Goal: Transaction & Acquisition: Purchase product/service

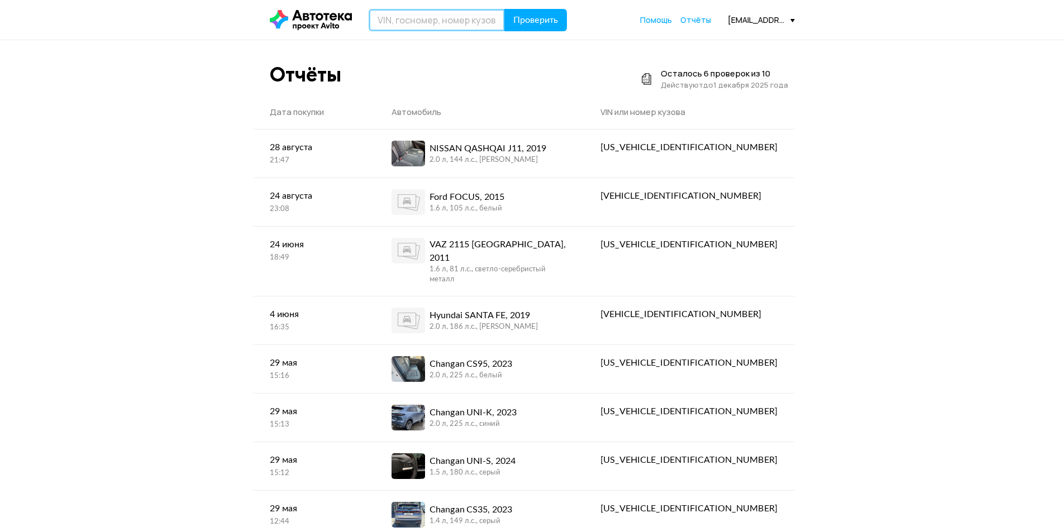
click at [404, 21] on input "text" at bounding box center [437, 20] width 136 height 22
type input "Ч"
type input "[US_VEHICLE_IDENTIFICATION_NUMBER]"
click at [504, 9] on button "Проверить" at bounding box center [535, 20] width 63 height 22
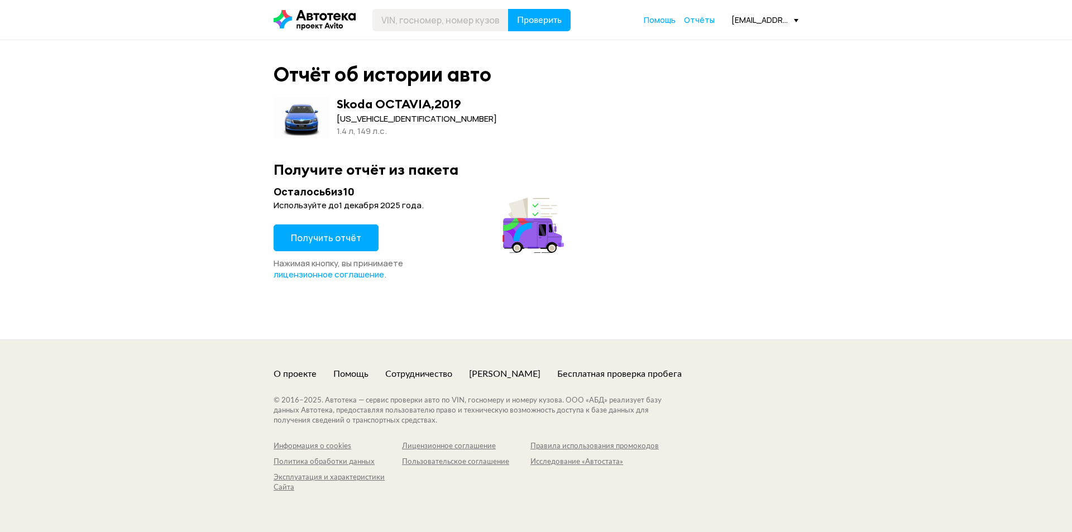
click at [350, 242] on span "Получить отчёт" at bounding box center [326, 238] width 70 height 12
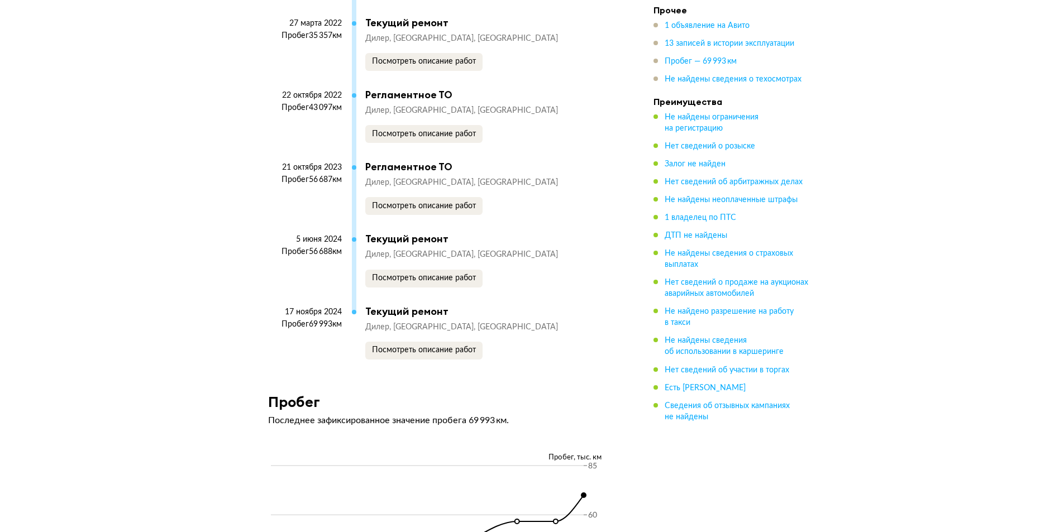
scroll to position [3183, 0]
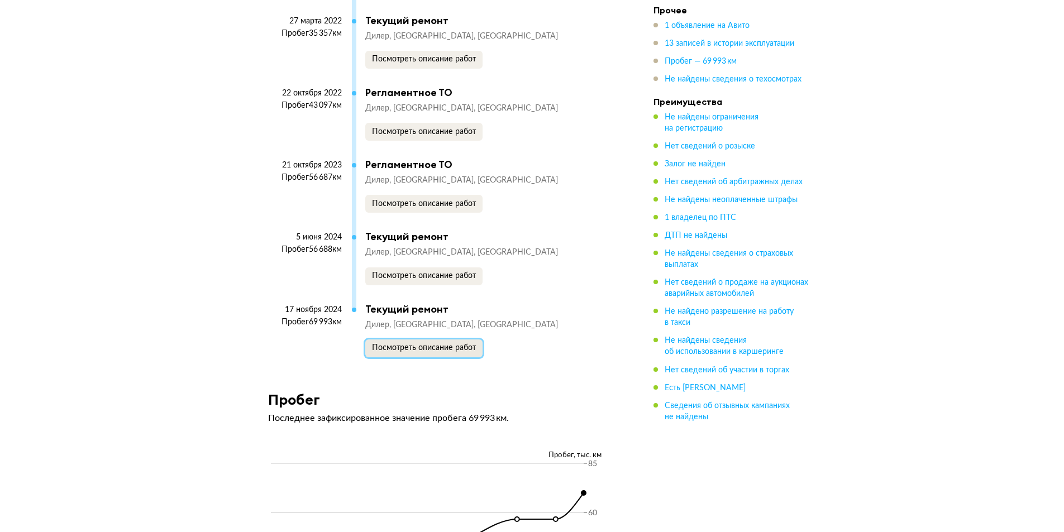
click at [403, 352] on span "Посмотреть описание работ" at bounding box center [424, 348] width 104 height 8
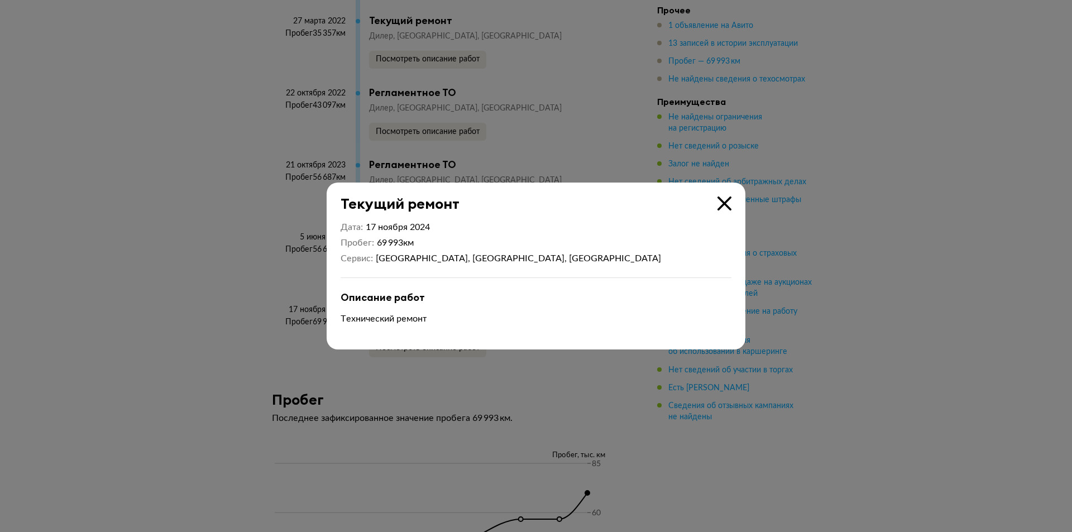
click at [727, 199] on icon at bounding box center [725, 204] width 14 height 14
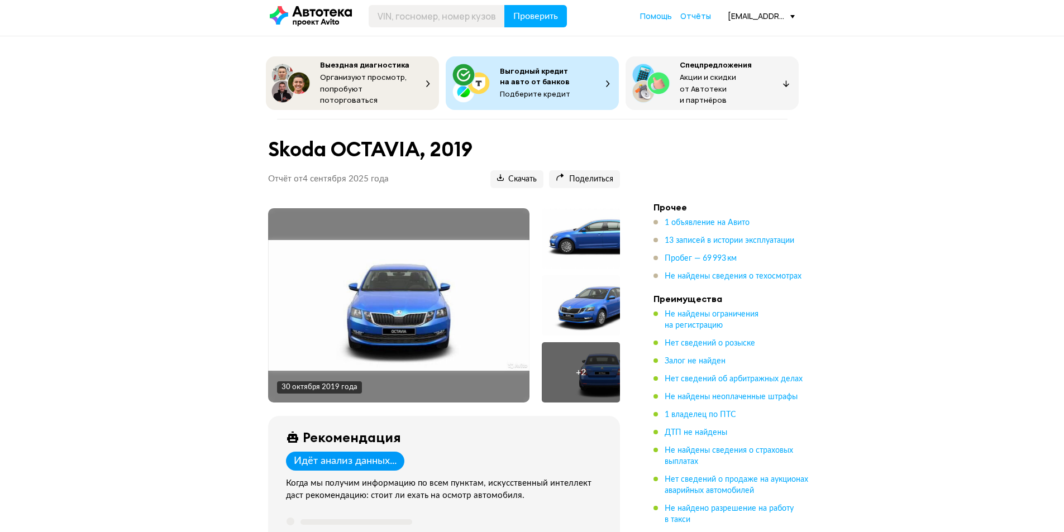
scroll to position [0, 0]
